Goal: Task Accomplishment & Management: Complete application form

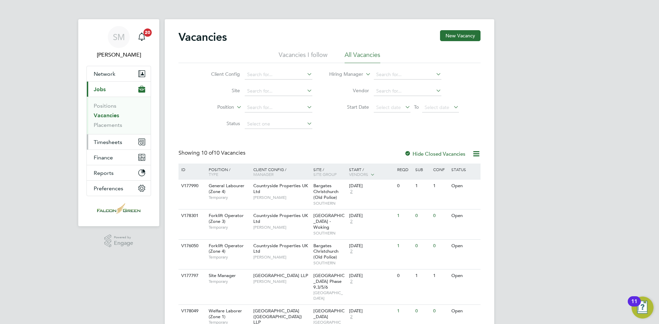
click at [110, 142] on span "Timesheets" at bounding box center [108, 142] width 28 height 7
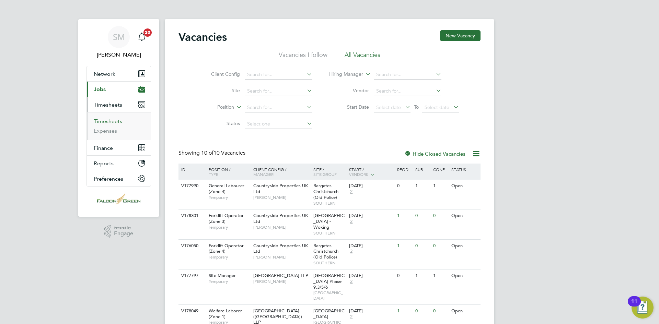
click at [109, 120] on link "Timesheets" at bounding box center [108, 121] width 28 height 7
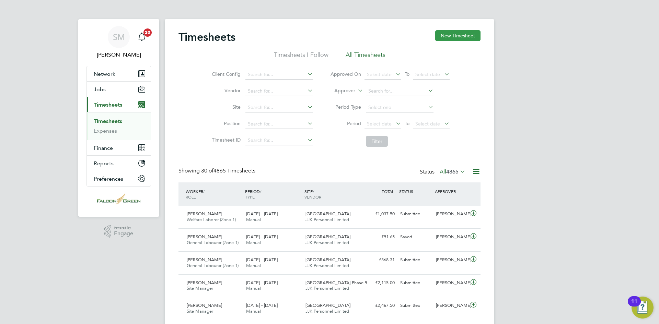
click at [463, 40] on button "New Timesheet" at bounding box center [457, 35] width 45 height 11
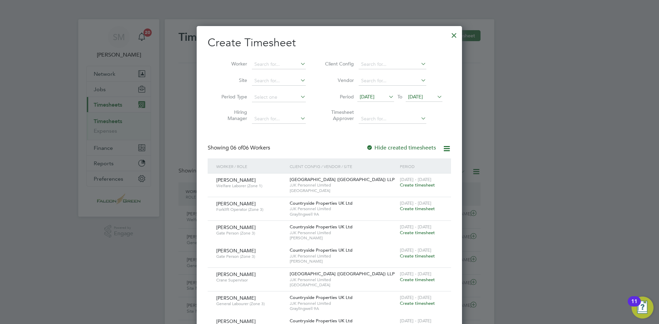
click at [370, 97] on span "[DATE]" at bounding box center [366, 97] width 15 height 6
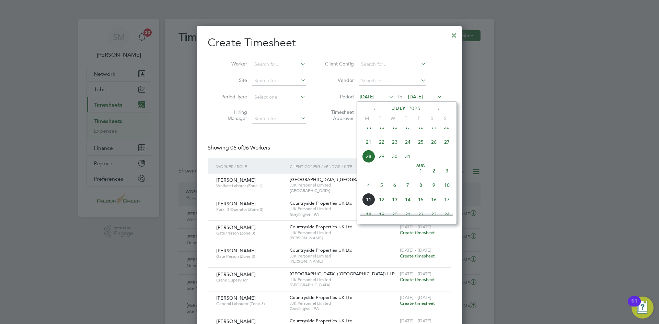
click at [369, 192] on span "4" at bounding box center [368, 185] width 13 height 13
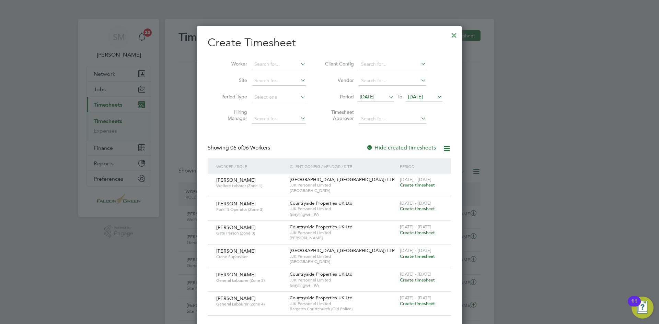
click at [423, 97] on span "[DATE]" at bounding box center [415, 97] width 15 height 6
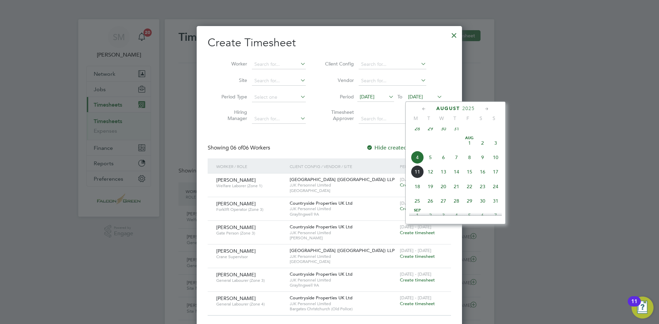
click at [495, 163] on span "10" at bounding box center [495, 157] width 13 height 13
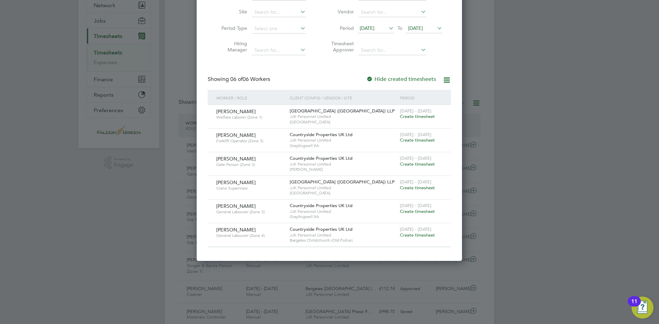
click at [410, 139] on span "Create timesheet" at bounding box center [417, 140] width 35 height 6
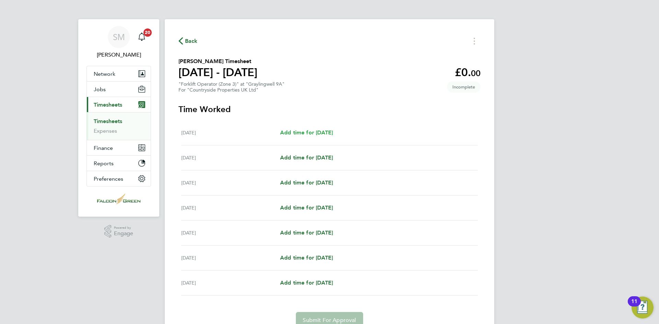
click at [316, 133] on span "Add time for [DATE]" at bounding box center [306, 132] width 53 height 7
select select "30"
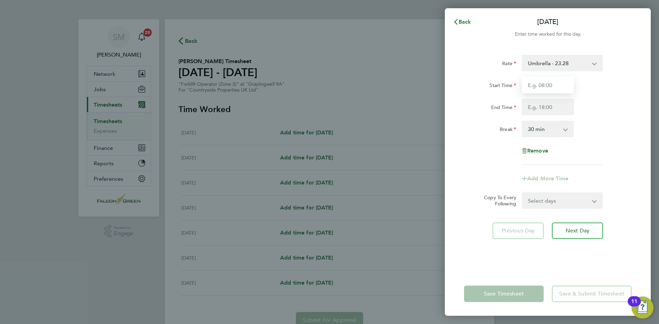
click at [558, 80] on input "Start Time" at bounding box center [547, 85] width 52 height 16
type input "07:30"
click at [558, 109] on input "End Time" at bounding box center [547, 107] width 52 height 16
click at [548, 87] on input "07:30" at bounding box center [547, 85] width 52 height 16
drag, startPoint x: 546, startPoint y: 87, endPoint x: 501, endPoint y: 98, distance: 46.8
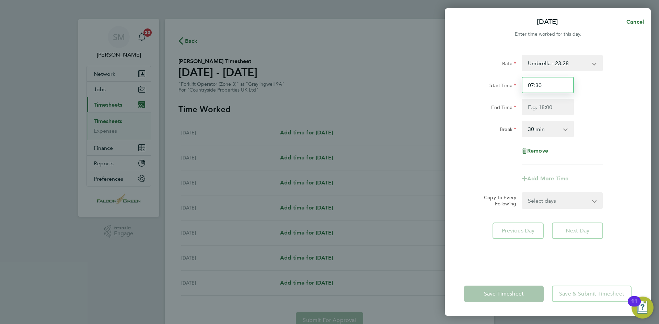
click at [501, 98] on div "Start Time 07:30 End Time" at bounding box center [547, 96] width 173 height 38
drag, startPoint x: 522, startPoint y: 84, endPoint x: 526, endPoint y: 81, distance: 5.1
click at [523, 83] on input "Start Time" at bounding box center [547, 85] width 52 height 16
type input "07:30"
click at [558, 103] on input "End Time" at bounding box center [547, 107] width 52 height 16
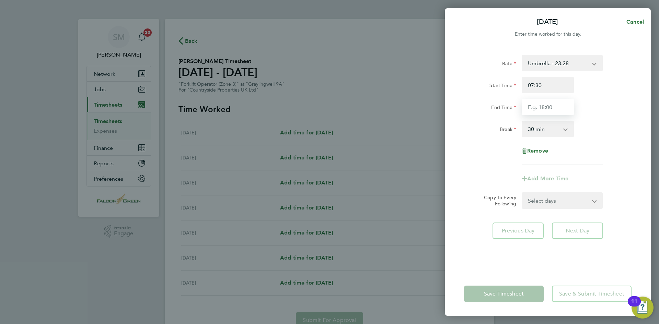
type input "17:00"
click at [547, 198] on form "Rate Umbrella - 23.28 Start Time 07:30 End Time 17:00 Break 0 min 15 min 30 min…" at bounding box center [547, 132] width 167 height 154
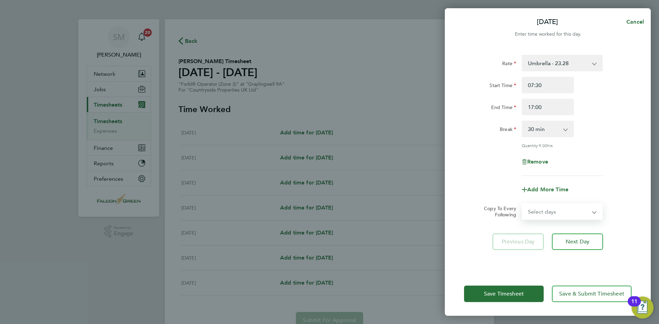
select select "WEEKDAY"
click at [522, 204] on select "Select days Day Weekday (Mon-Fri) Weekend (Sat-Sun) [DATE] [DATE] [DATE] [DATE]…" at bounding box center [558, 211] width 72 height 15
select select "[DATE]"
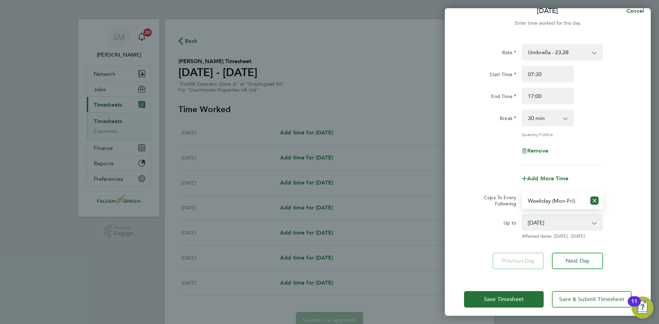
scroll to position [16, 0]
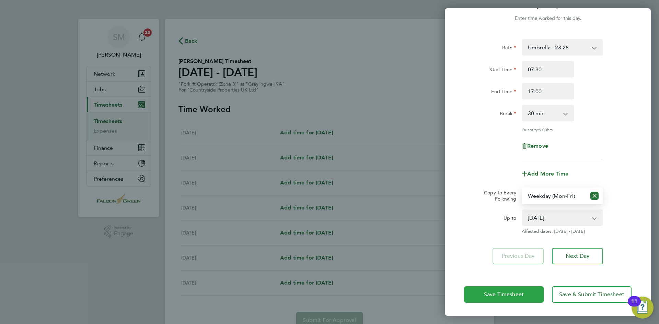
click at [532, 295] on button "Save Timesheet" at bounding box center [504, 294] width 80 height 16
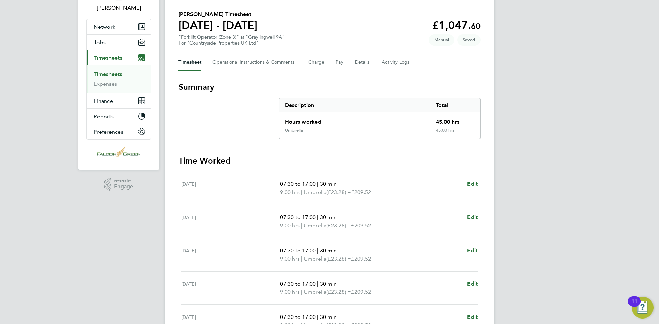
scroll to position [172, 0]
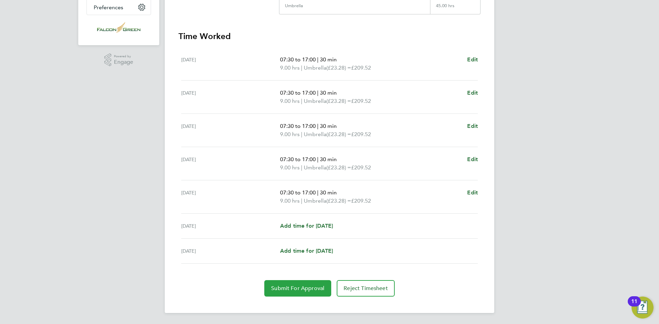
click at [303, 286] on span "Submit For Approval" at bounding box center [297, 288] width 53 height 7
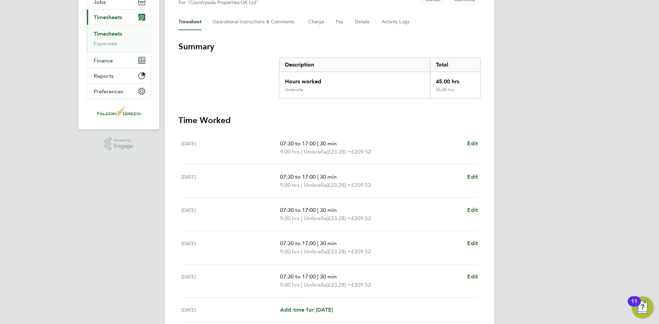
scroll to position [0, 0]
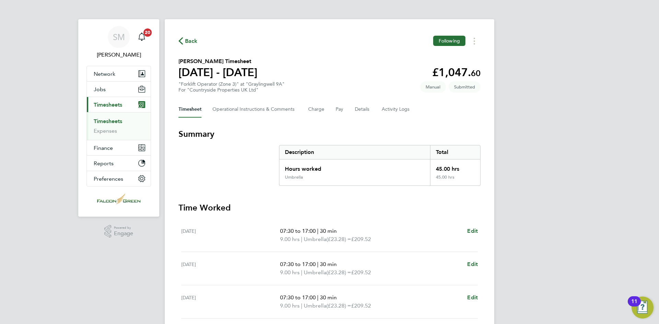
click at [101, 122] on link "Timesheets" at bounding box center [108, 121] width 28 height 7
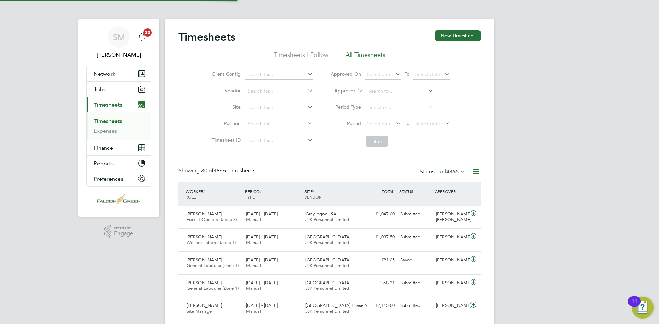
scroll to position [17, 60]
click at [461, 33] on button "New Timesheet" at bounding box center [457, 35] width 45 height 11
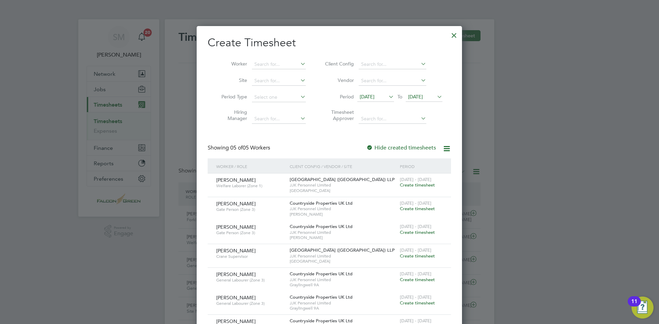
click at [370, 95] on span "[DATE]" at bounding box center [366, 97] width 15 height 6
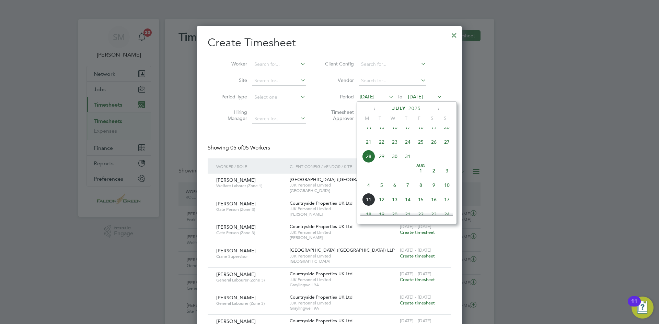
click at [370, 190] on span "4" at bounding box center [368, 185] width 13 height 13
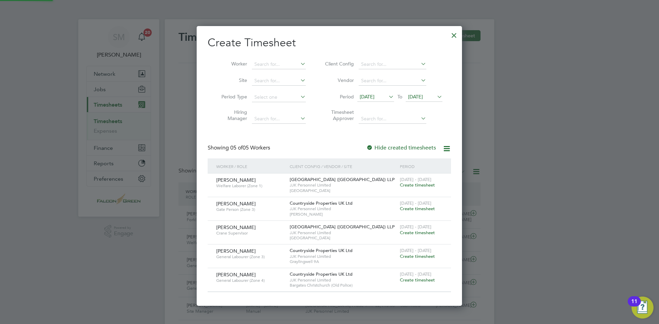
click at [430, 101] on span "[DATE]" at bounding box center [423, 97] width 37 height 9
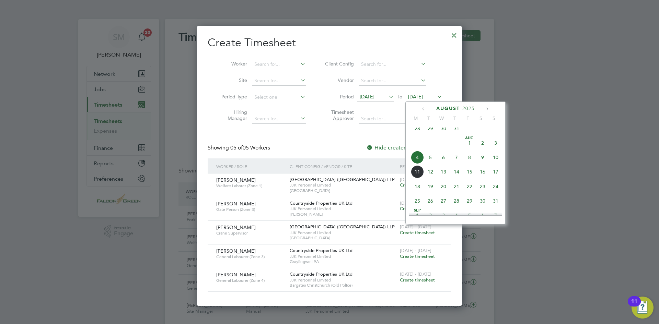
click at [494, 163] on span "10" at bounding box center [495, 157] width 13 height 13
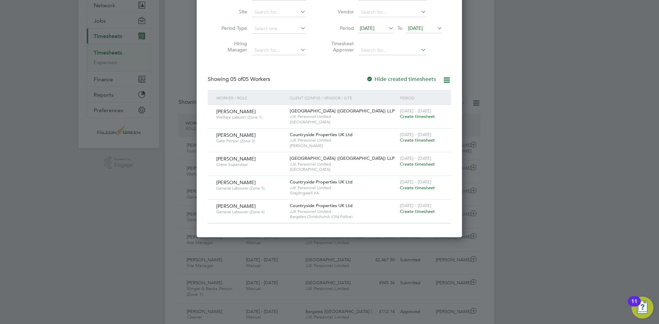
click at [117, 194] on div at bounding box center [329, 162] width 659 height 324
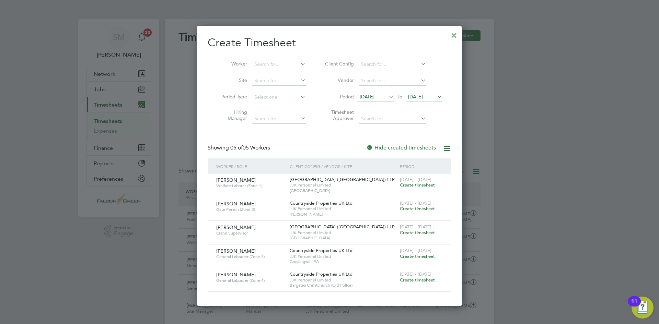
click at [457, 35] on div at bounding box center [454, 33] width 12 height 12
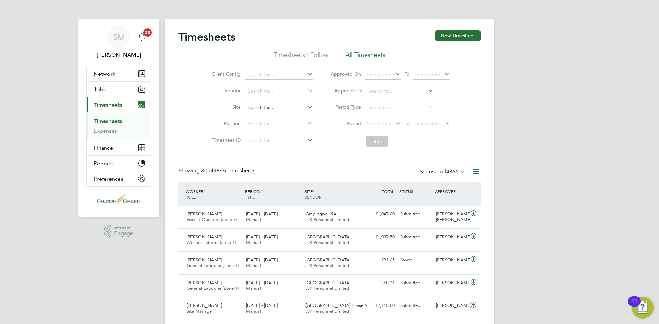
click at [261, 105] on input at bounding box center [279, 108] width 68 height 10
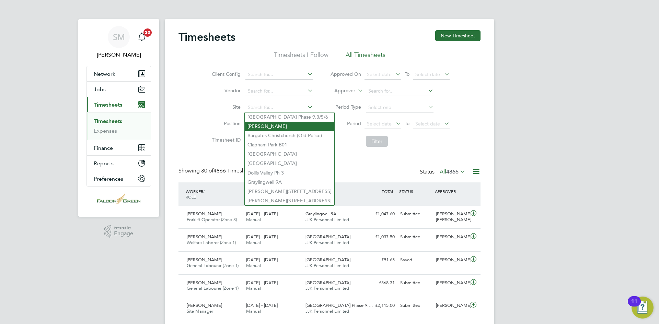
click at [279, 123] on li "[PERSON_NAME]" at bounding box center [290, 126] width 90 height 9
type input "[PERSON_NAME]"
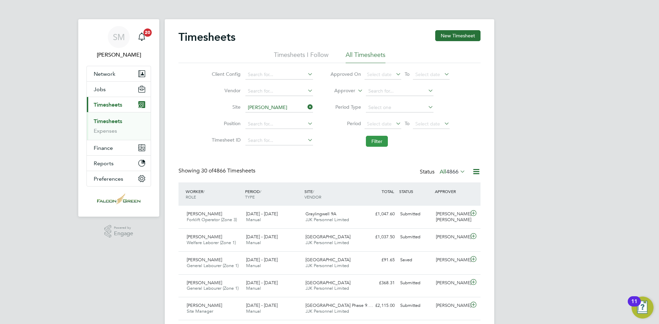
click at [380, 141] on button "Filter" at bounding box center [377, 141] width 22 height 11
click at [385, 126] on span "Select date" at bounding box center [379, 124] width 25 height 6
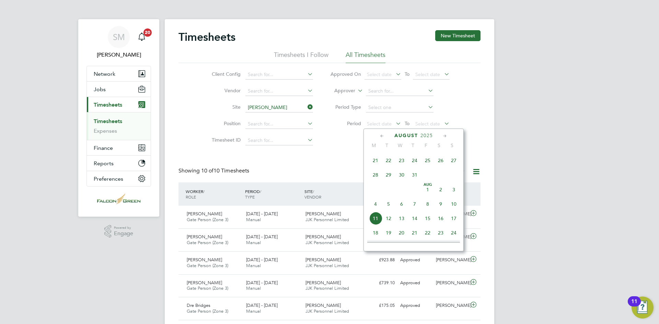
click at [379, 210] on span "4" at bounding box center [375, 204] width 13 height 13
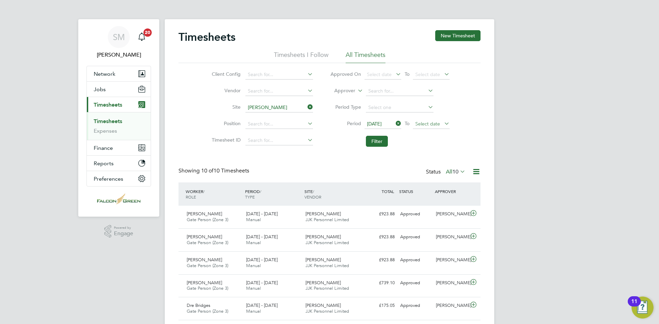
click at [438, 123] on span "Select date" at bounding box center [427, 124] width 25 height 6
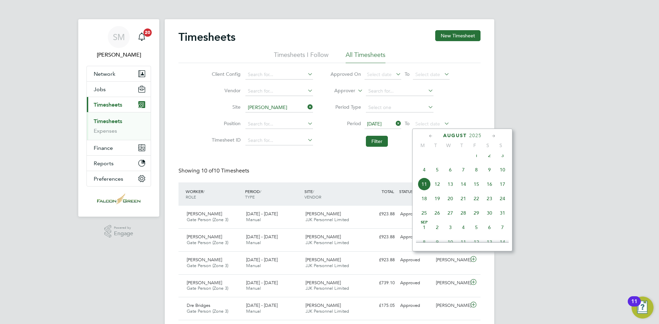
click at [504, 171] on span "10" at bounding box center [502, 169] width 13 height 13
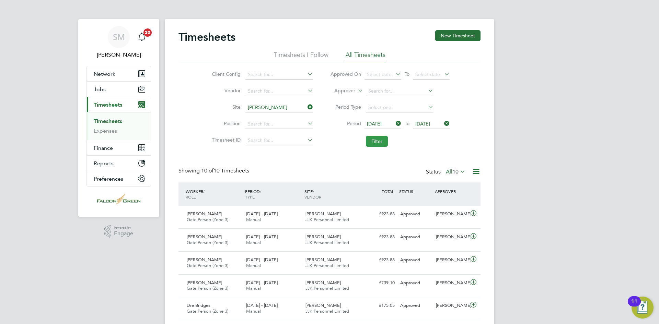
click at [382, 142] on button "Filter" at bounding box center [377, 141] width 22 height 11
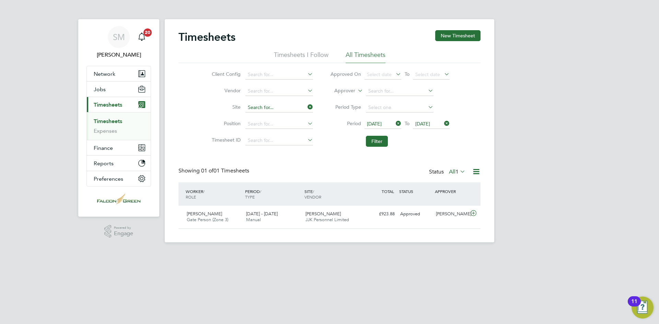
click at [263, 111] on input at bounding box center [279, 108] width 68 height 10
click at [270, 135] on li "Bargates Christchurch (Old Police)" at bounding box center [290, 135] width 90 height 9
type input "Bargates Christchurch (Old Police)"
click at [380, 140] on button "Filter" at bounding box center [377, 141] width 22 height 11
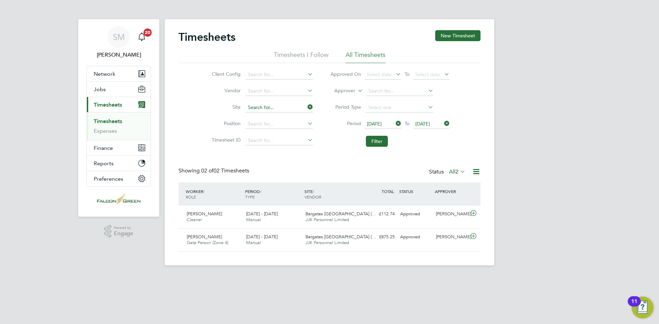
click at [259, 106] on input at bounding box center [279, 108] width 68 height 10
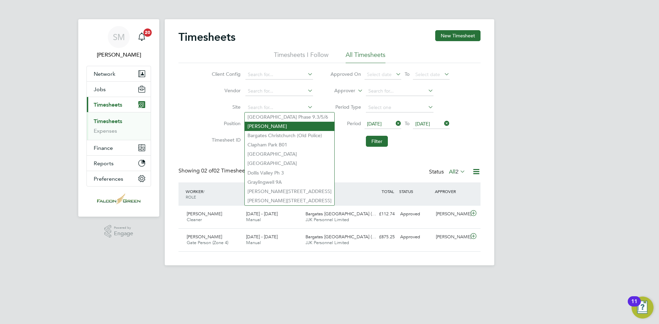
click at [269, 129] on li "[PERSON_NAME]" at bounding box center [290, 126] width 90 height 9
type input "[PERSON_NAME]"
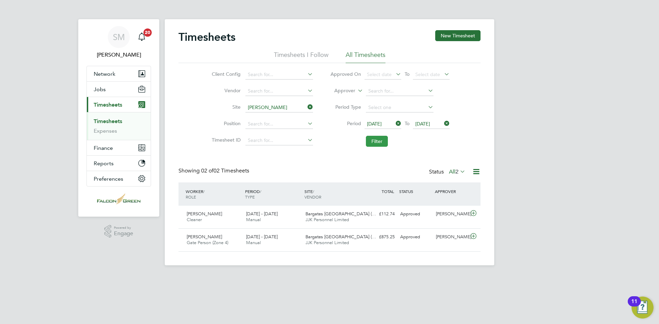
click at [371, 140] on button "Filter" at bounding box center [377, 141] width 22 height 11
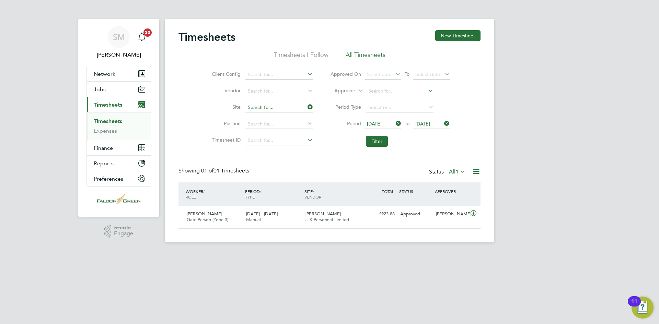
click at [281, 107] on input at bounding box center [279, 108] width 68 height 10
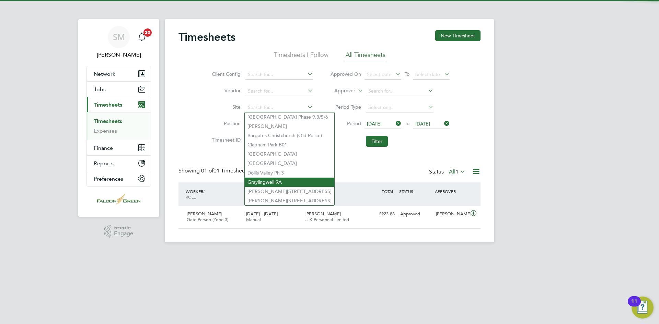
click at [284, 178] on li "Graylingwell 9A" at bounding box center [290, 182] width 90 height 9
type input "Graylingwell 9A"
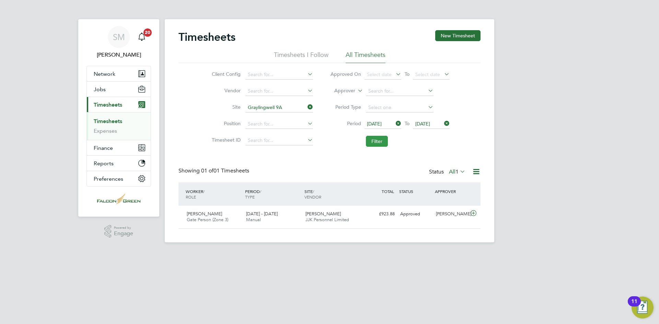
click at [375, 140] on button "Filter" at bounding box center [377, 141] width 22 height 11
